Goal: Transaction & Acquisition: Purchase product/service

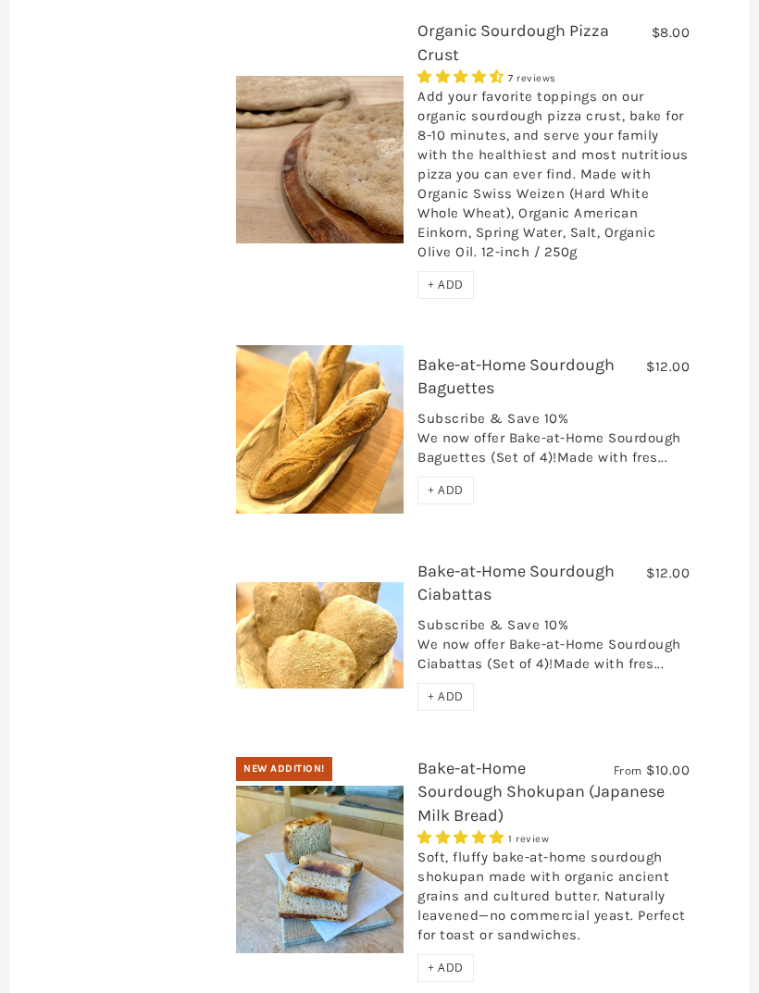
scroll to position [613, 0]
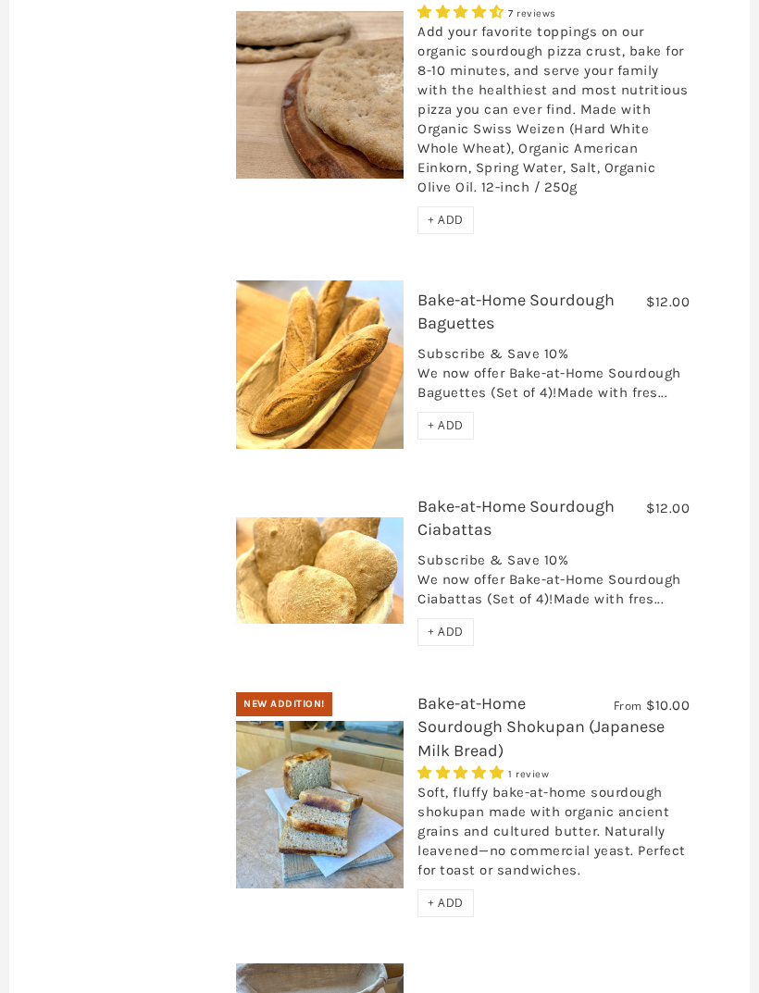
click at [300, 797] on img at bounding box center [320, 805] width 168 height 168
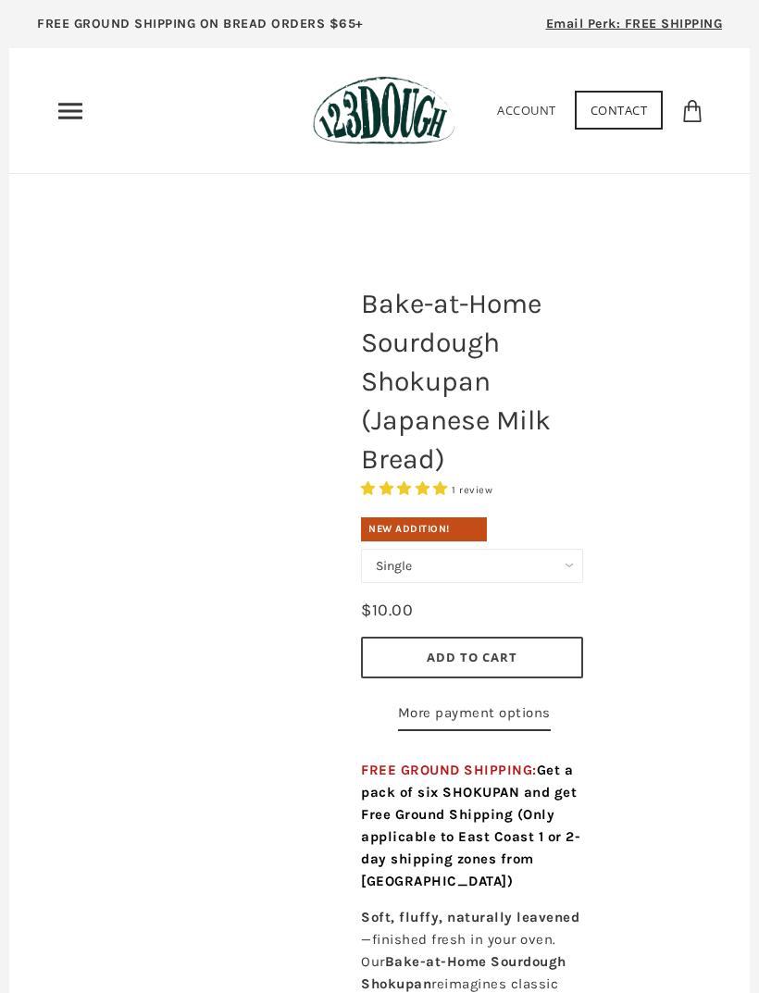
click at [570, 565] on select "Single Set of 6" at bounding box center [472, 566] width 222 height 34
select select "Set of 6"
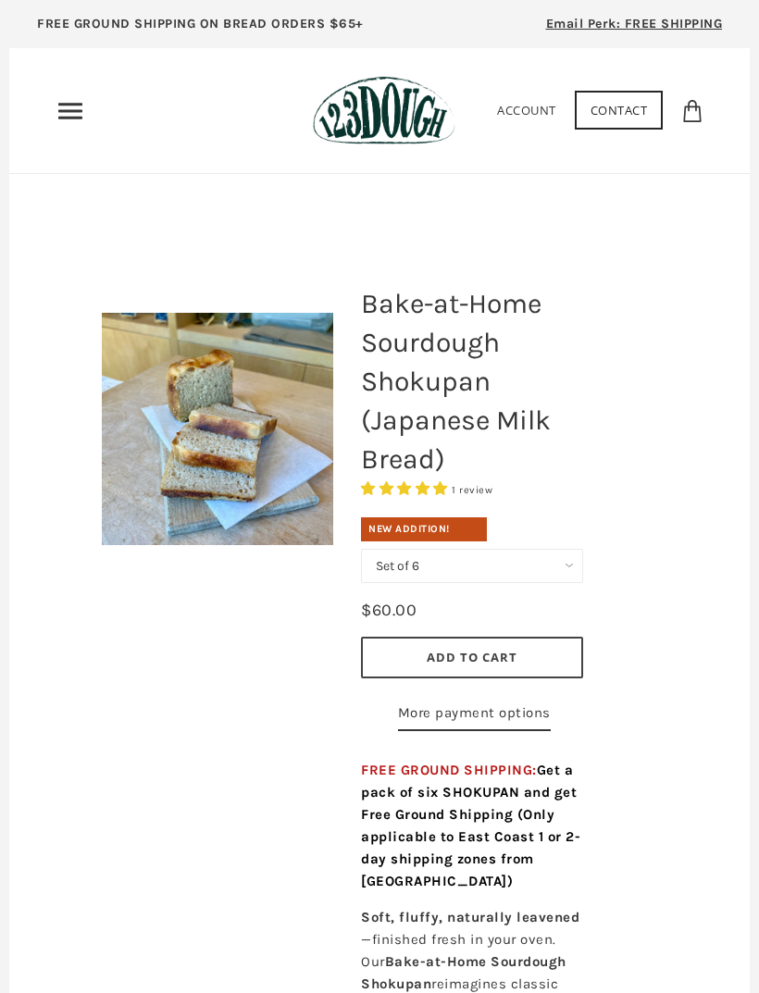
click at [545, 646] on button "Add to Cart" at bounding box center [472, 658] width 222 height 42
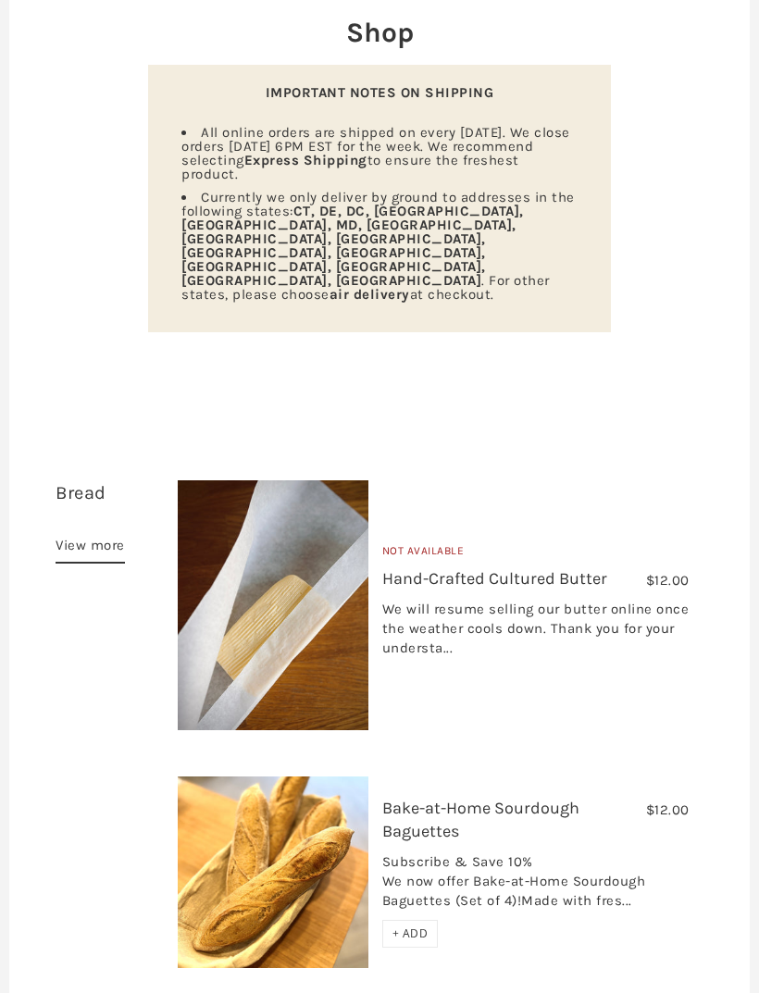
scroll to position [230, 0]
click at [581, 568] on link "Hand-Crafted Cultured Butter" at bounding box center [494, 578] width 225 height 20
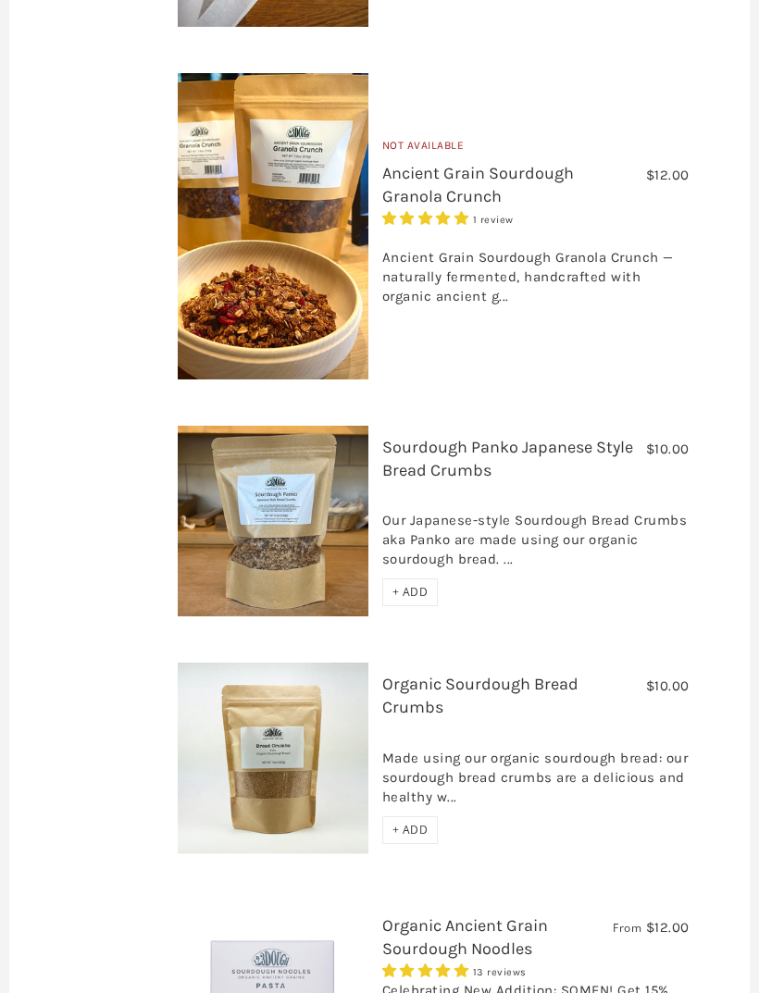
scroll to position [2525, 0]
click at [411, 515] on div "Our Japanese-style Sourdough Bread Crumbs aka Panko are made using our organic …" at bounding box center [535, 535] width 307 height 87
click at [405, 584] on span "+ ADD" at bounding box center [411, 592] width 36 height 16
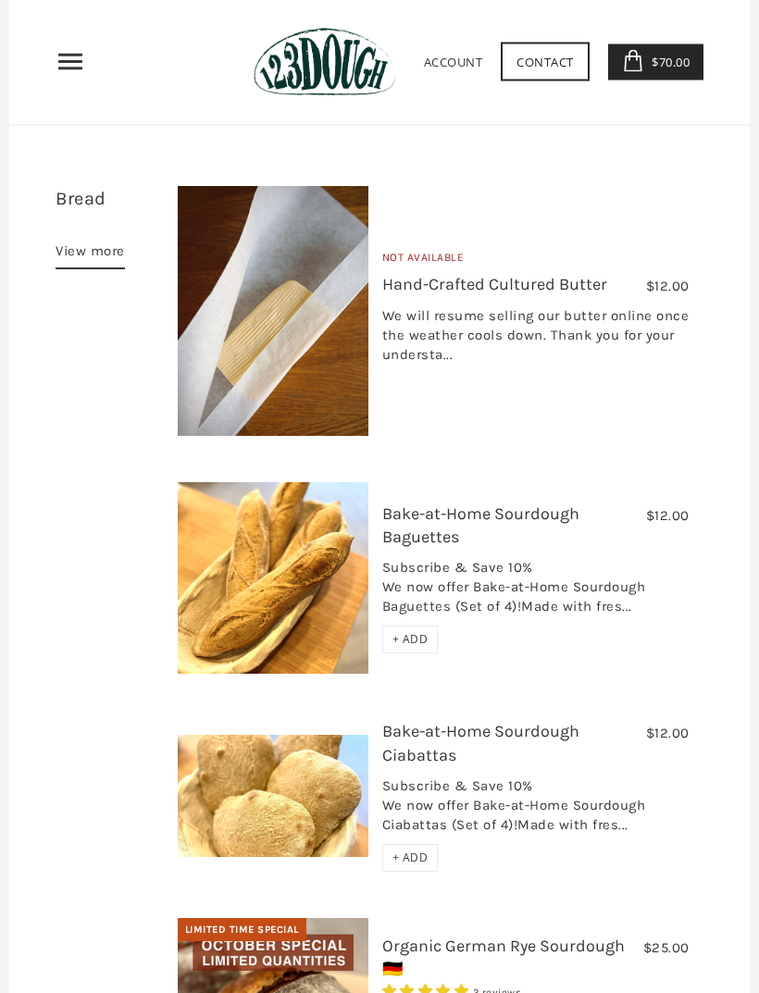
scroll to position [0, 0]
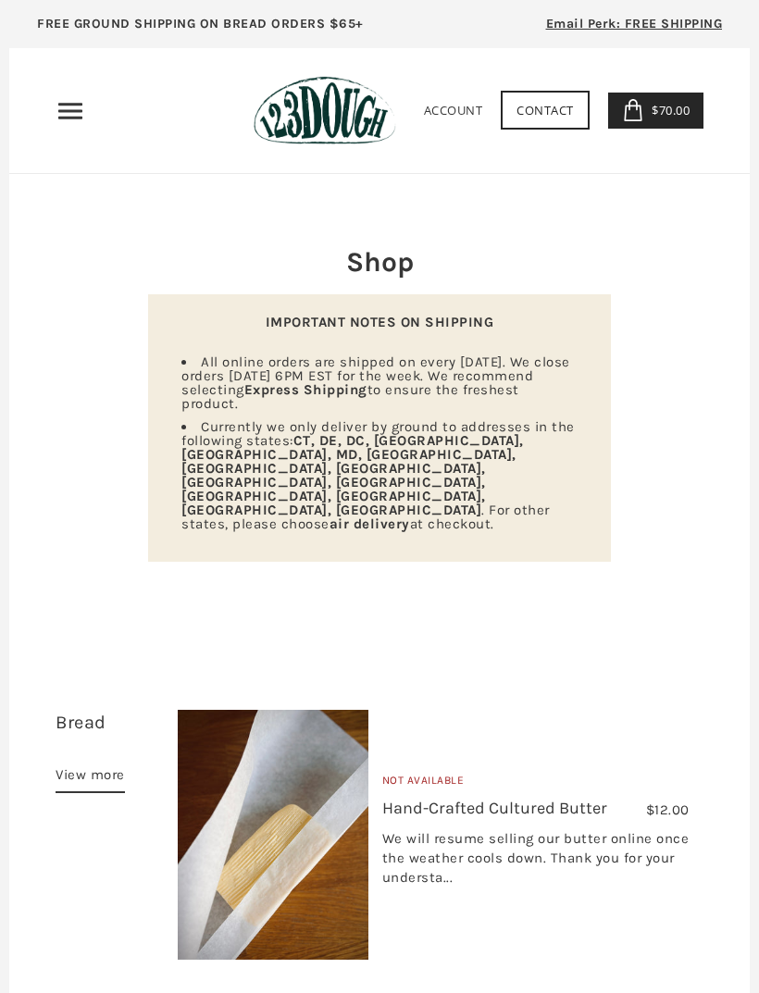
click at [75, 115] on icon "Primary" at bounding box center [71, 111] width 30 height 30
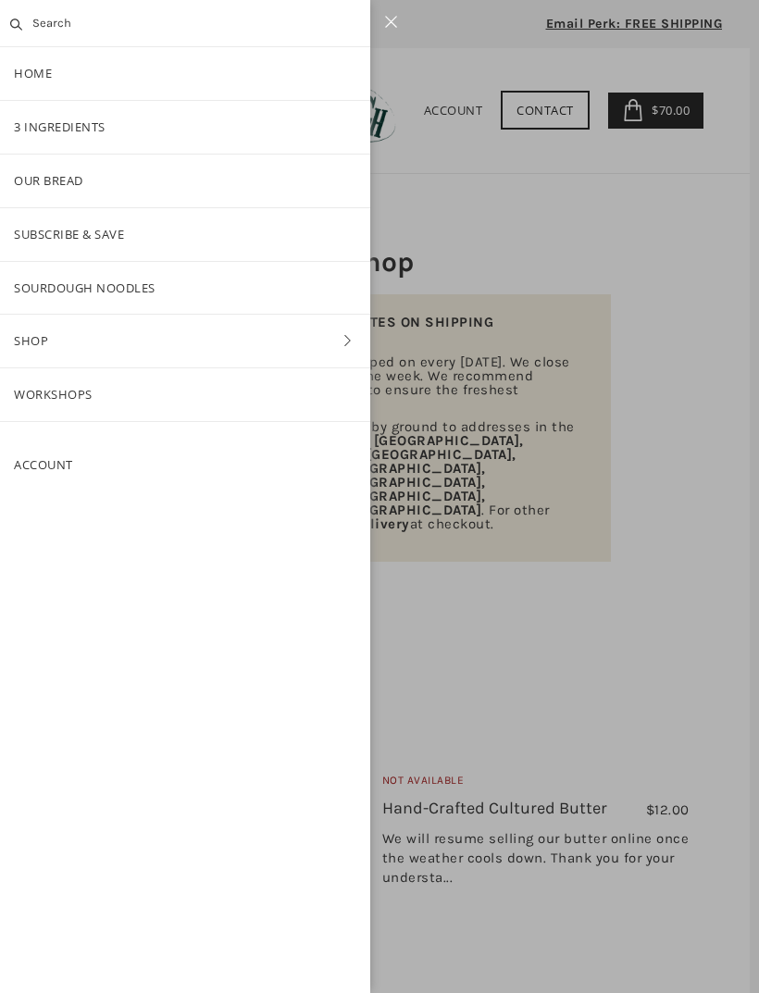
click at [65, 326] on link "Shop" at bounding box center [185, 341] width 370 height 53
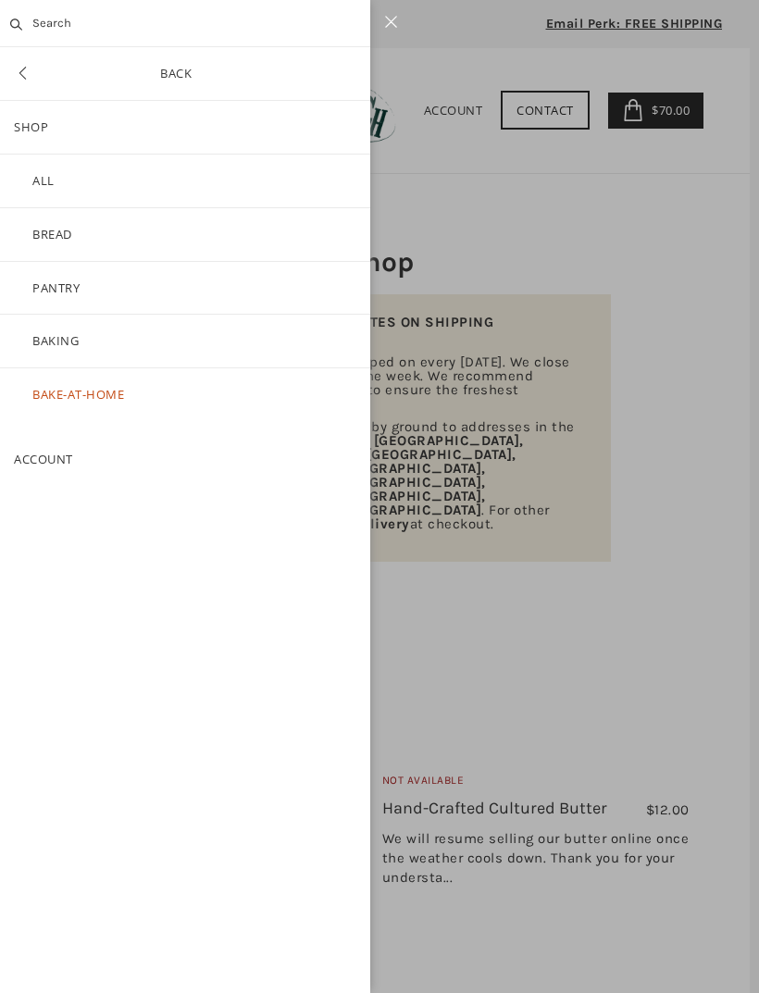
click at [83, 400] on link "Bake-at-Home" at bounding box center [185, 394] width 370 height 53
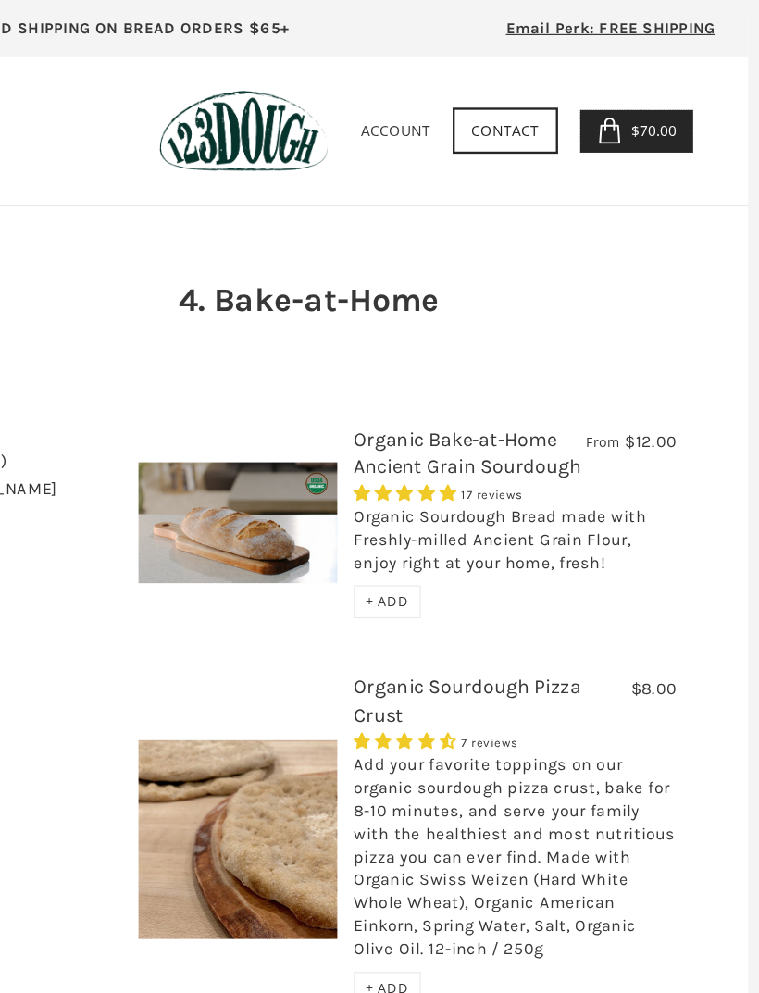
click at [647, 106] on span "$70.00" at bounding box center [668, 110] width 43 height 17
